Goal: Transaction & Acquisition: Purchase product/service

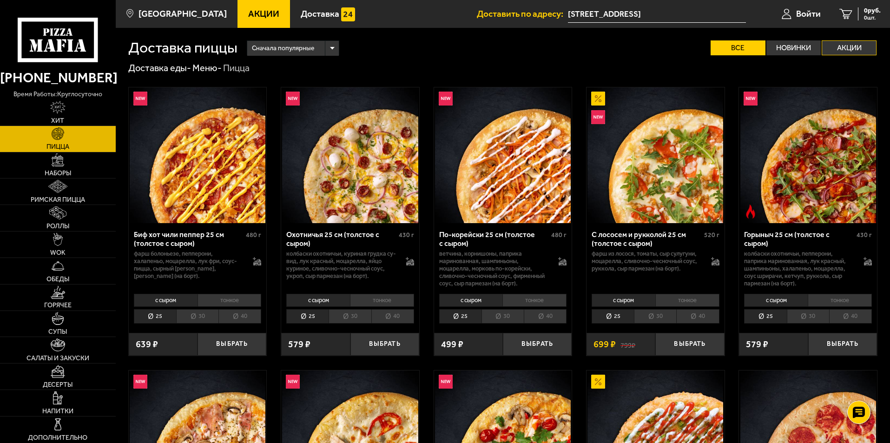
click at [853, 52] on label "Акции" at bounding box center [848, 47] width 55 height 15
click at [0, 0] on input "Акции" at bounding box center [0, 0] width 0 height 0
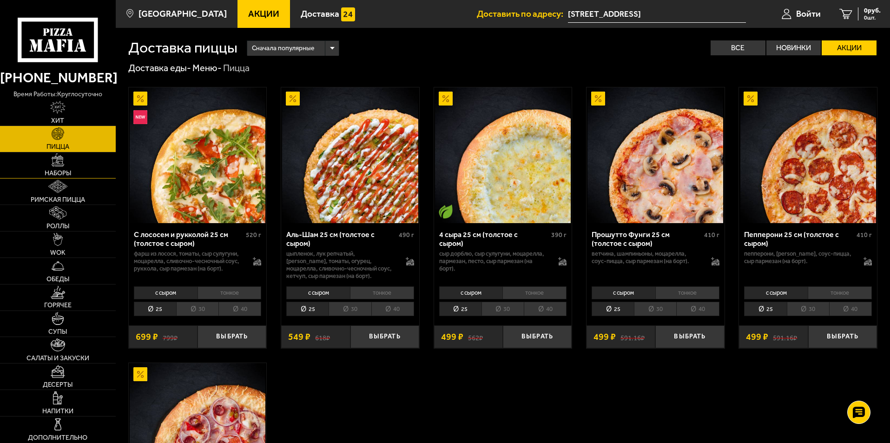
click at [52, 165] on img at bounding box center [58, 159] width 13 height 13
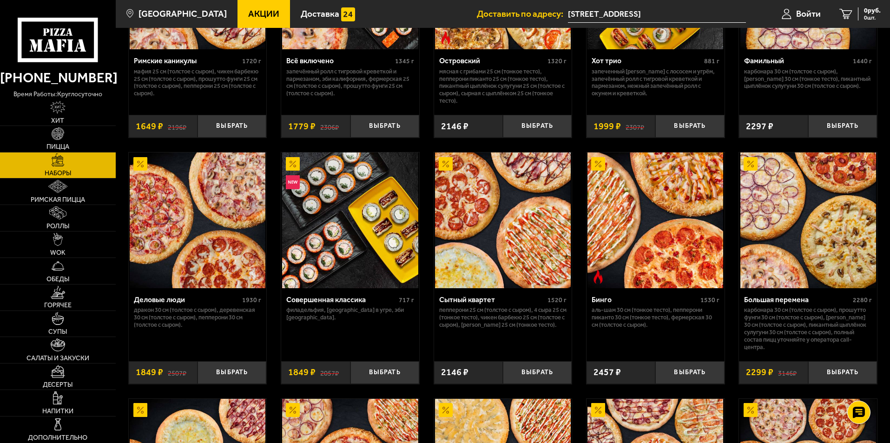
scroll to position [883, 0]
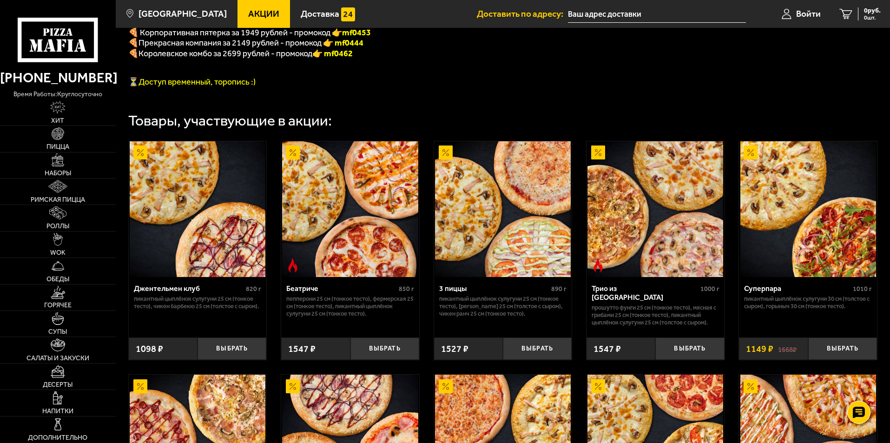
scroll to position [371, 0]
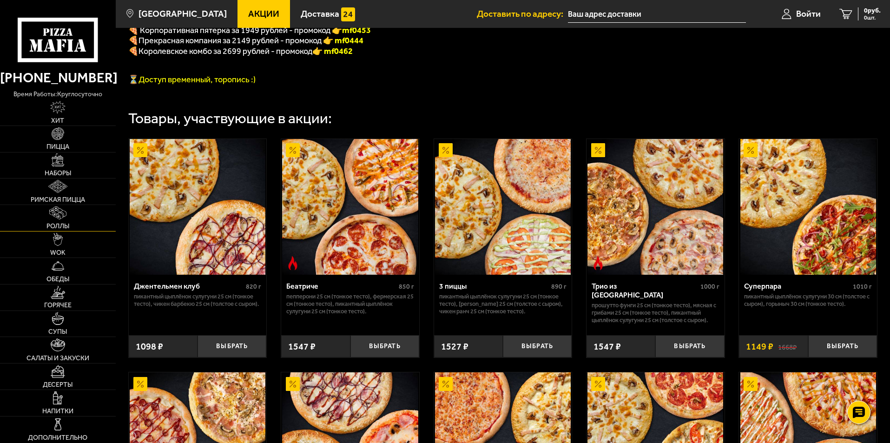
click at [58, 215] on img at bounding box center [57, 212] width 17 height 13
